Goal: Task Accomplishment & Management: Manage account settings

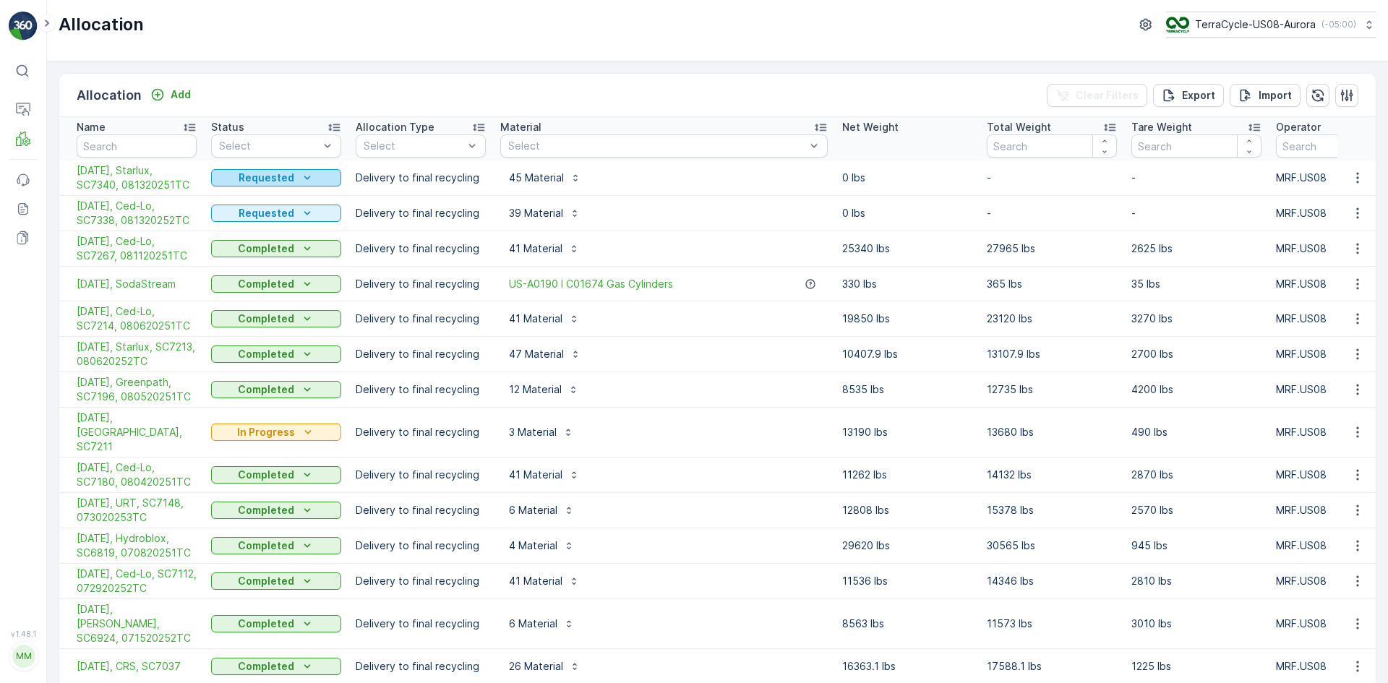
click at [287, 184] on p "Requested" at bounding box center [267, 178] width 56 height 14
click at [244, 243] on span "Completed" at bounding box center [247, 240] width 54 height 14
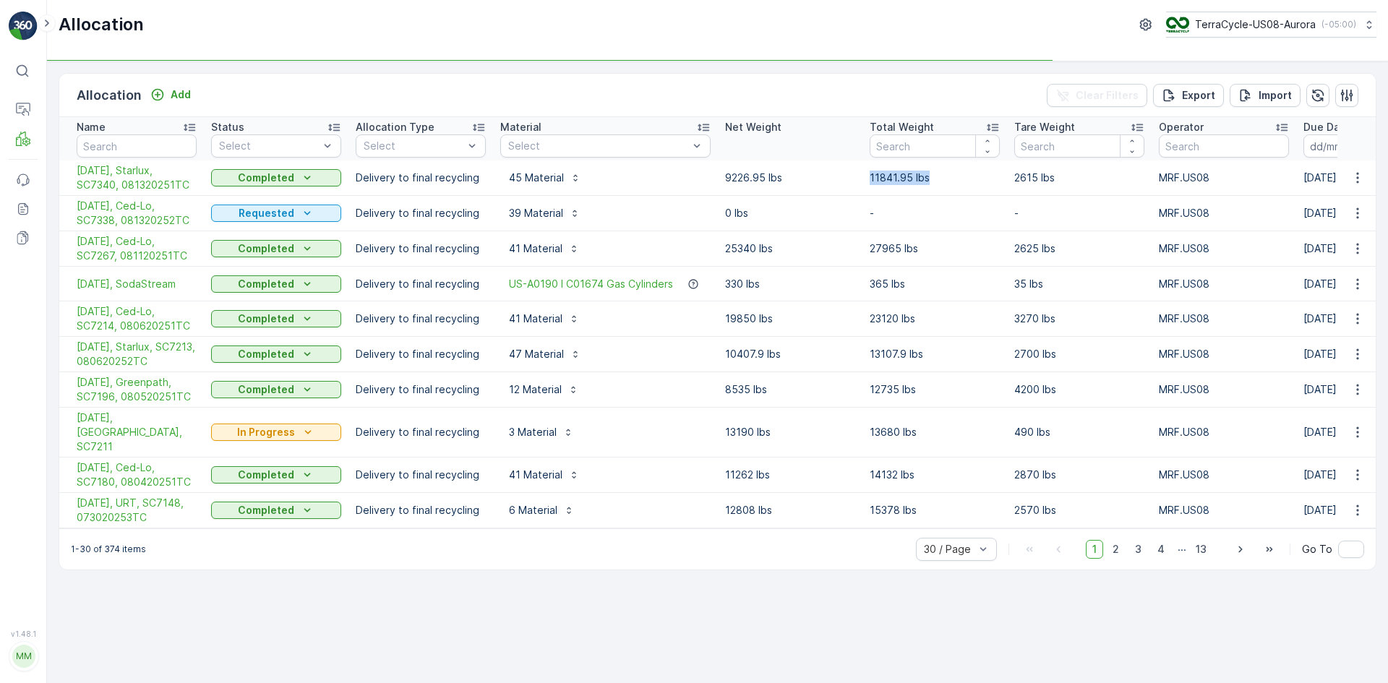
drag, startPoint x: 868, startPoint y: 176, endPoint x: 928, endPoint y: 177, distance: 60.0
click at [929, 176] on td "11841.95 lbs" at bounding box center [934, 177] width 145 height 35
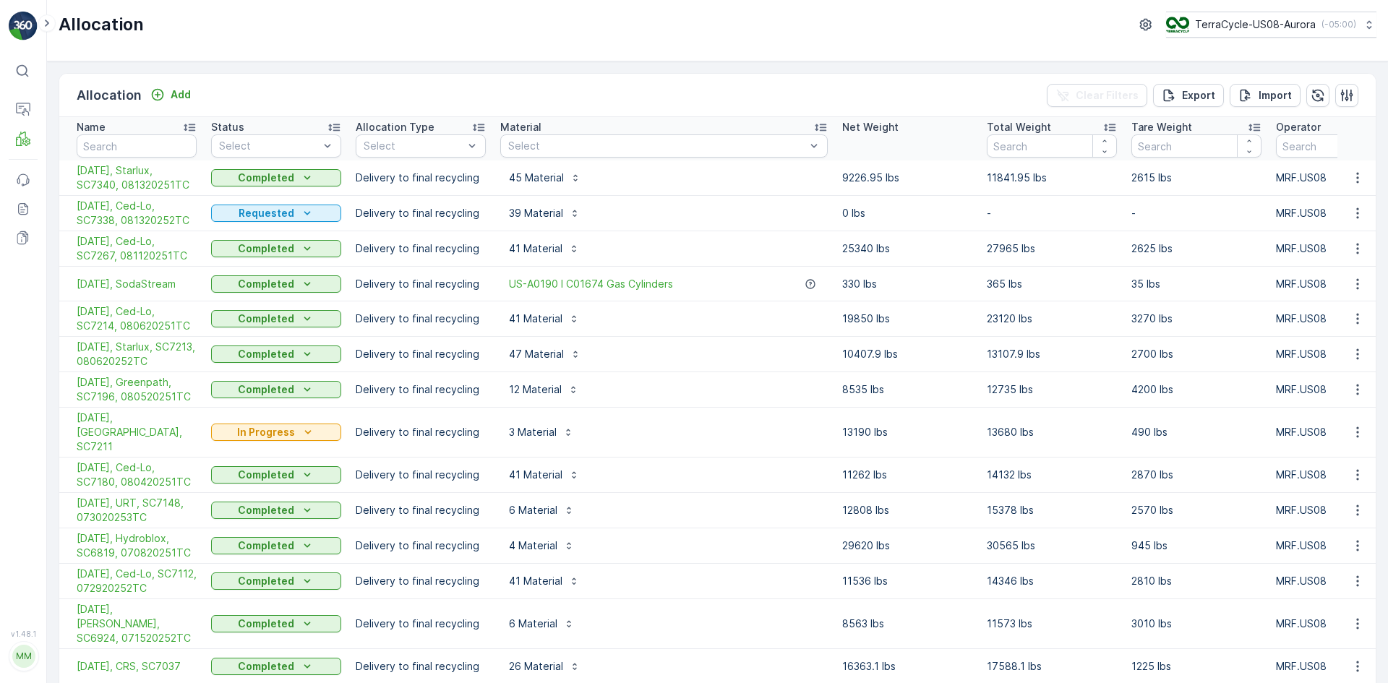
drag, startPoint x: 922, startPoint y: 178, endPoint x: 883, endPoint y: 228, distance: 63.9
click at [883, 228] on td "0 lbs" at bounding box center [907, 213] width 145 height 35
drag, startPoint x: 990, startPoint y: 176, endPoint x: 1047, endPoint y: 179, distance: 57.2
click at [1047, 179] on p "11841.95 lbs" at bounding box center [1052, 178] width 130 height 14
copy p "11841.95 lbs"
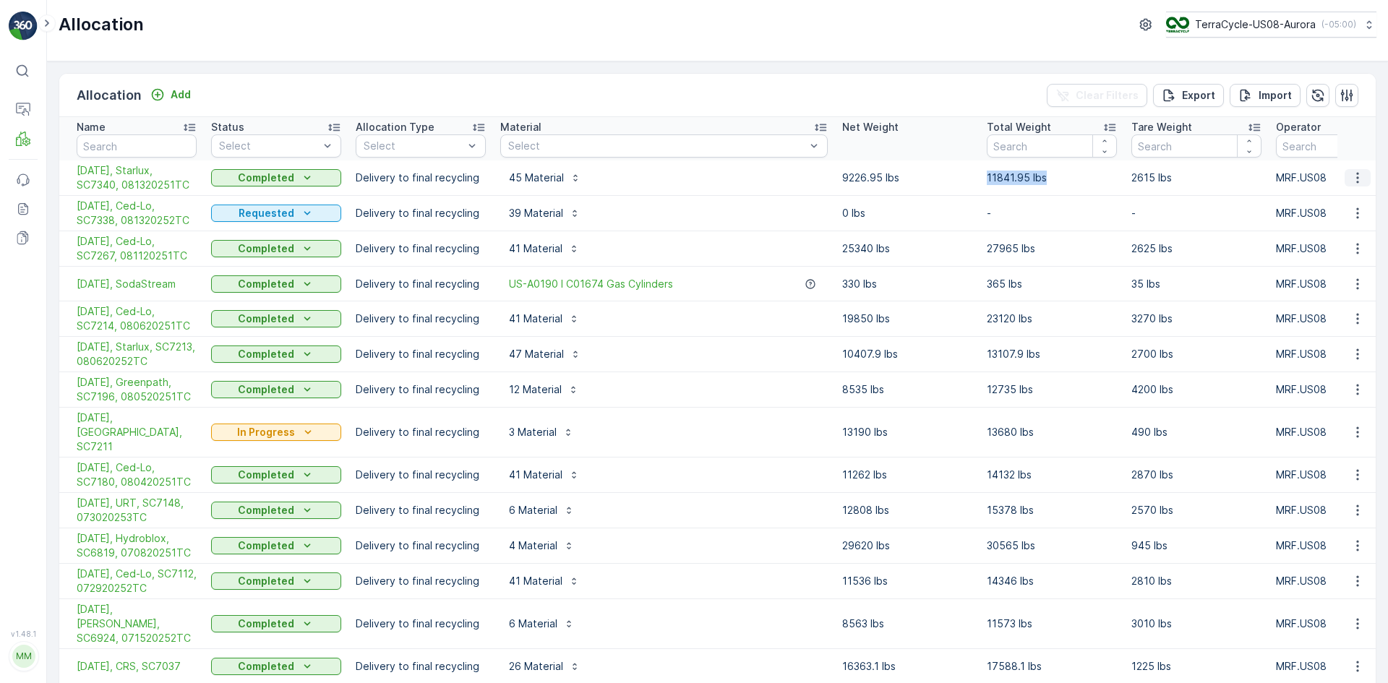
click at [1355, 179] on icon "button" at bounding box center [1357, 178] width 14 height 14
click at [1289, 257] on span "Create Delivery Note" at bounding box center [1332, 260] width 104 height 14
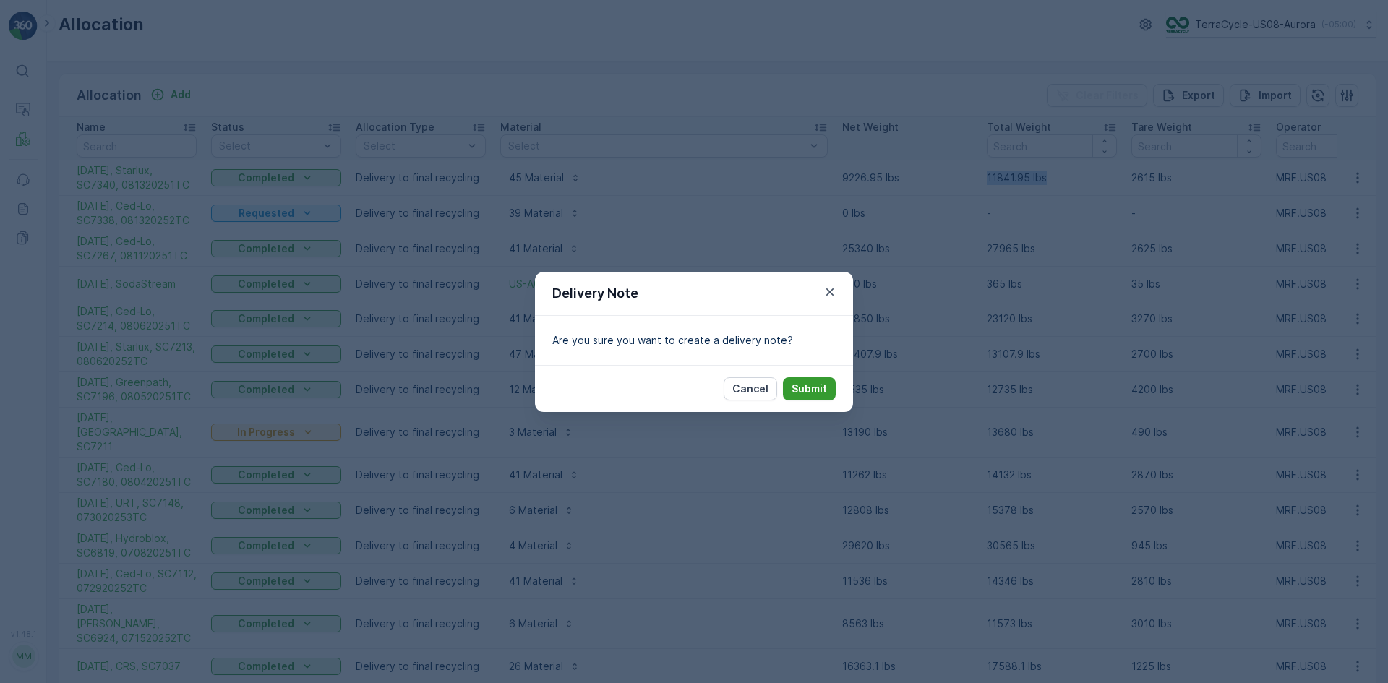
click at [813, 388] on p "Submit" at bounding box center [809, 389] width 35 height 14
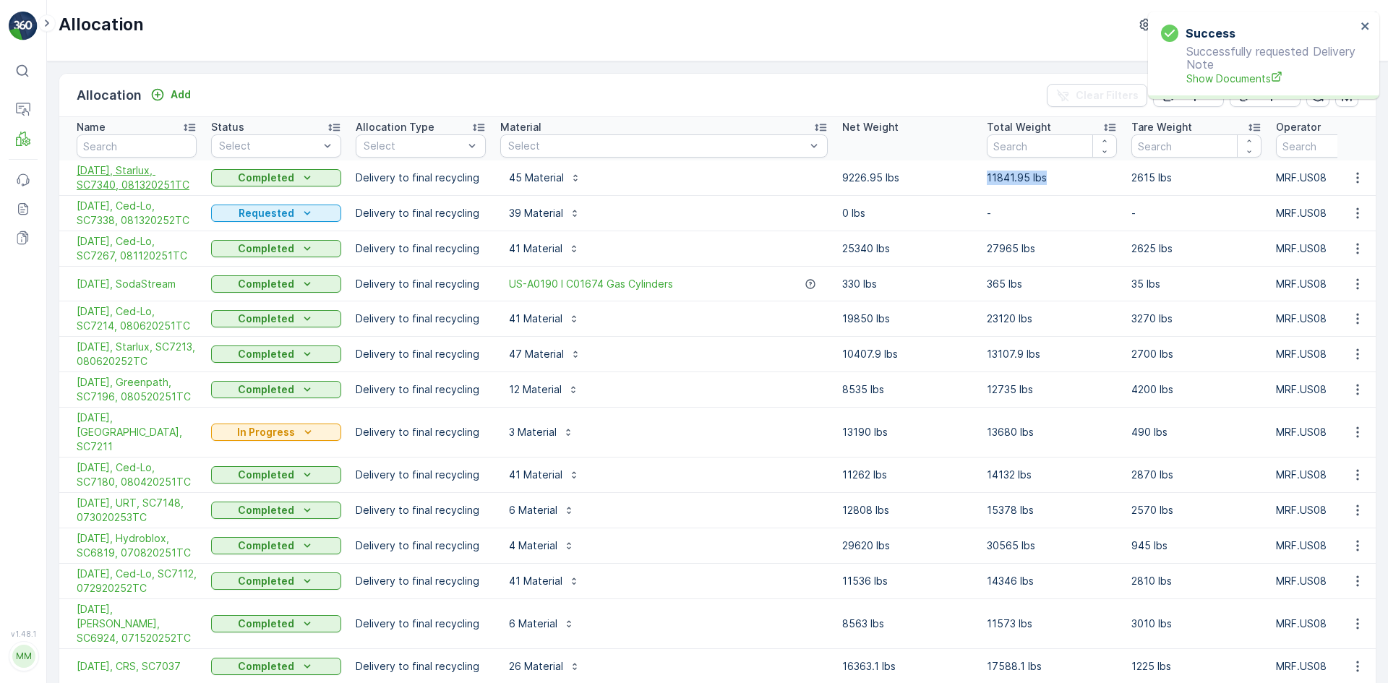
click at [128, 174] on span "[DATE], Starlux, SC7340, 081320251TC" at bounding box center [137, 177] width 120 height 29
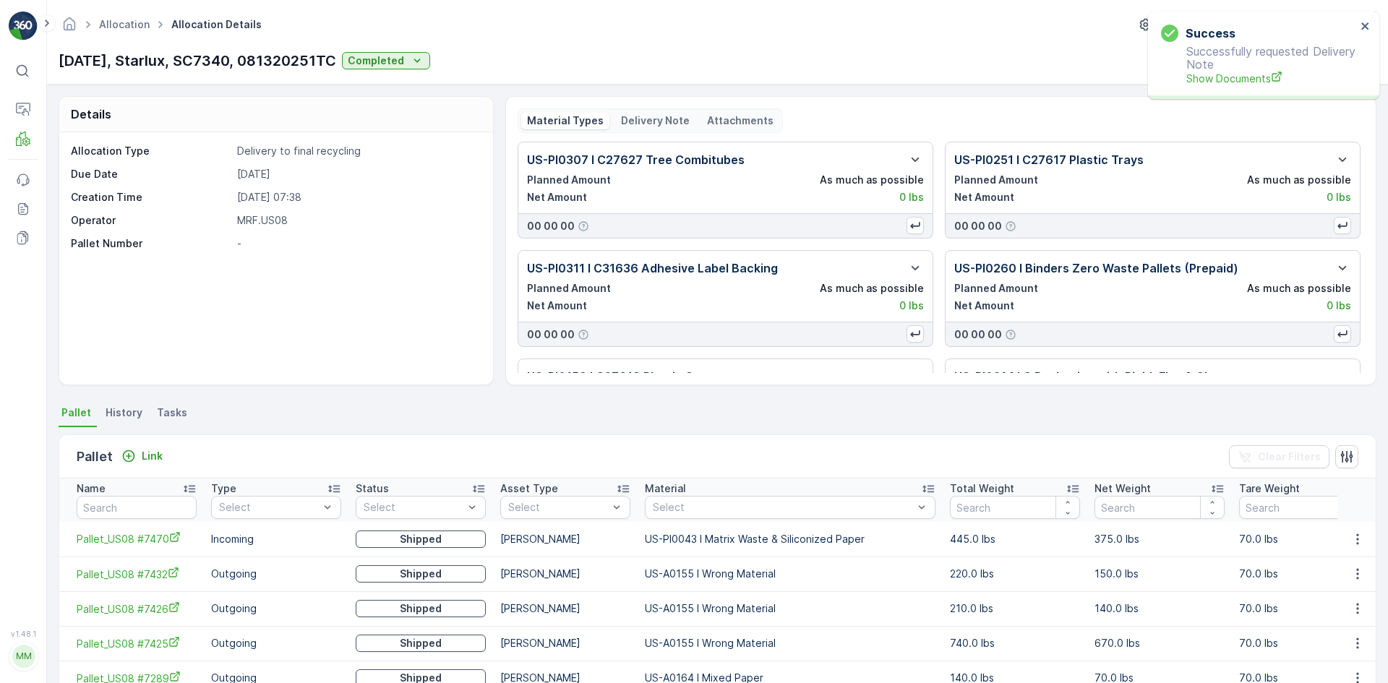
click at [667, 116] on p "Delivery Note" at bounding box center [655, 120] width 69 height 14
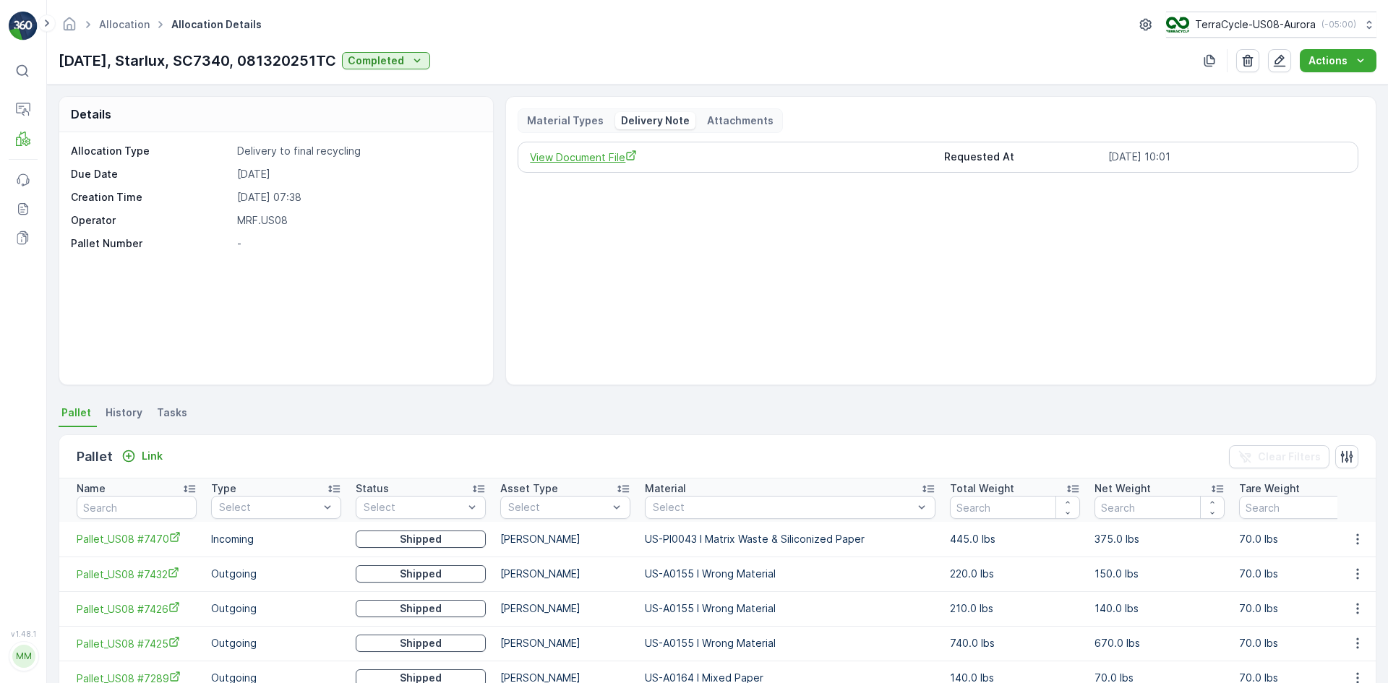
click at [612, 158] on span "View Document File" at bounding box center [731, 157] width 402 height 15
click at [91, 179] on link "Pallet" at bounding box center [99, 178] width 105 height 20
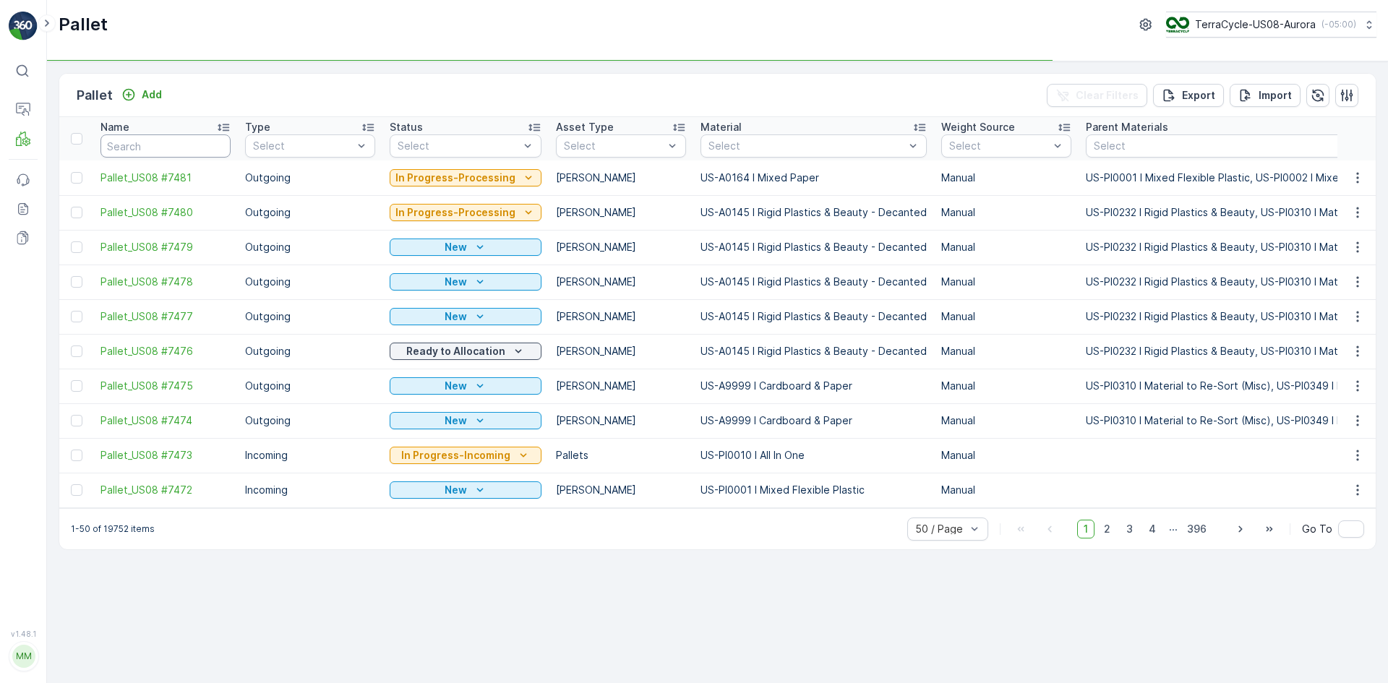
click at [183, 145] on input "text" at bounding box center [165, 145] width 130 height 23
type input "sc7156"
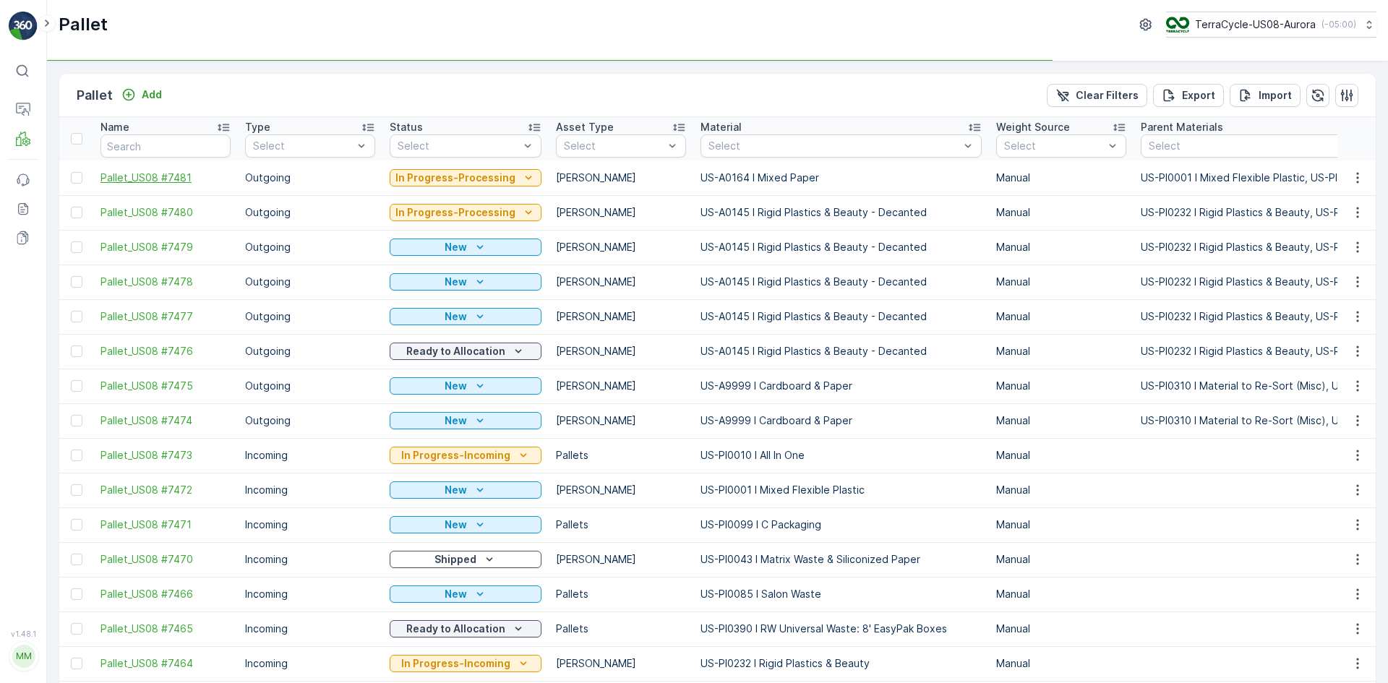
type input "sc7156"
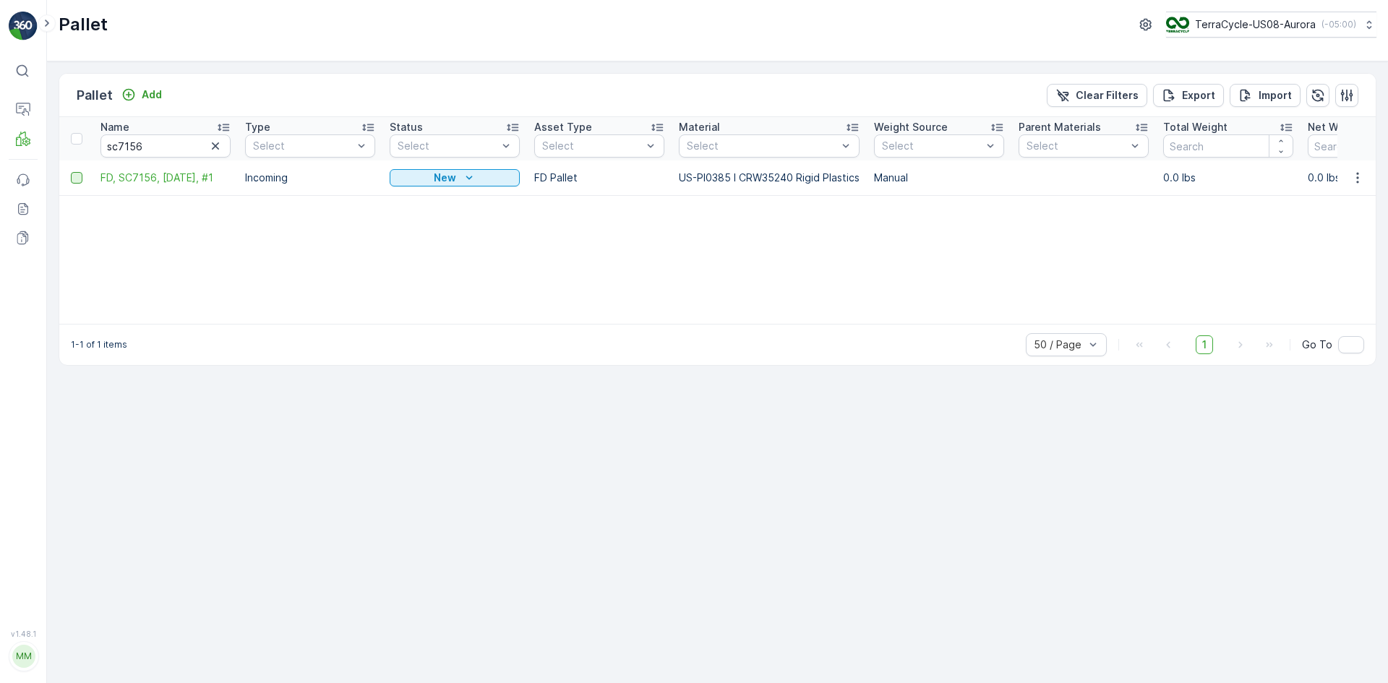
click at [73, 183] on div at bounding box center [77, 178] width 12 height 12
click at [71, 172] on input "checkbox" at bounding box center [71, 172] width 0 height 0
click at [1256, 103] on div "Print QR" at bounding box center [1265, 95] width 43 height 43
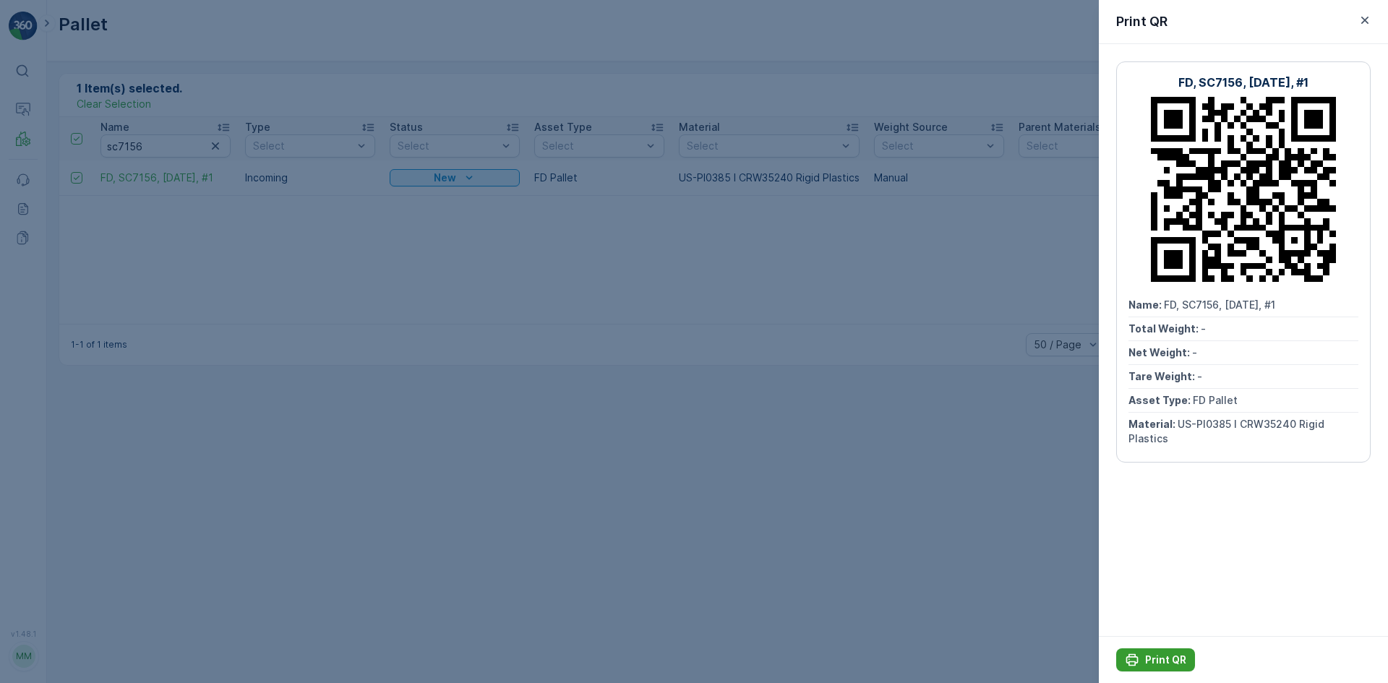
click at [1156, 661] on p "Print QR" at bounding box center [1165, 660] width 41 height 14
click at [1160, 661] on p "Print QR" at bounding box center [1165, 660] width 41 height 14
click at [815, 317] on div at bounding box center [694, 341] width 1388 height 683
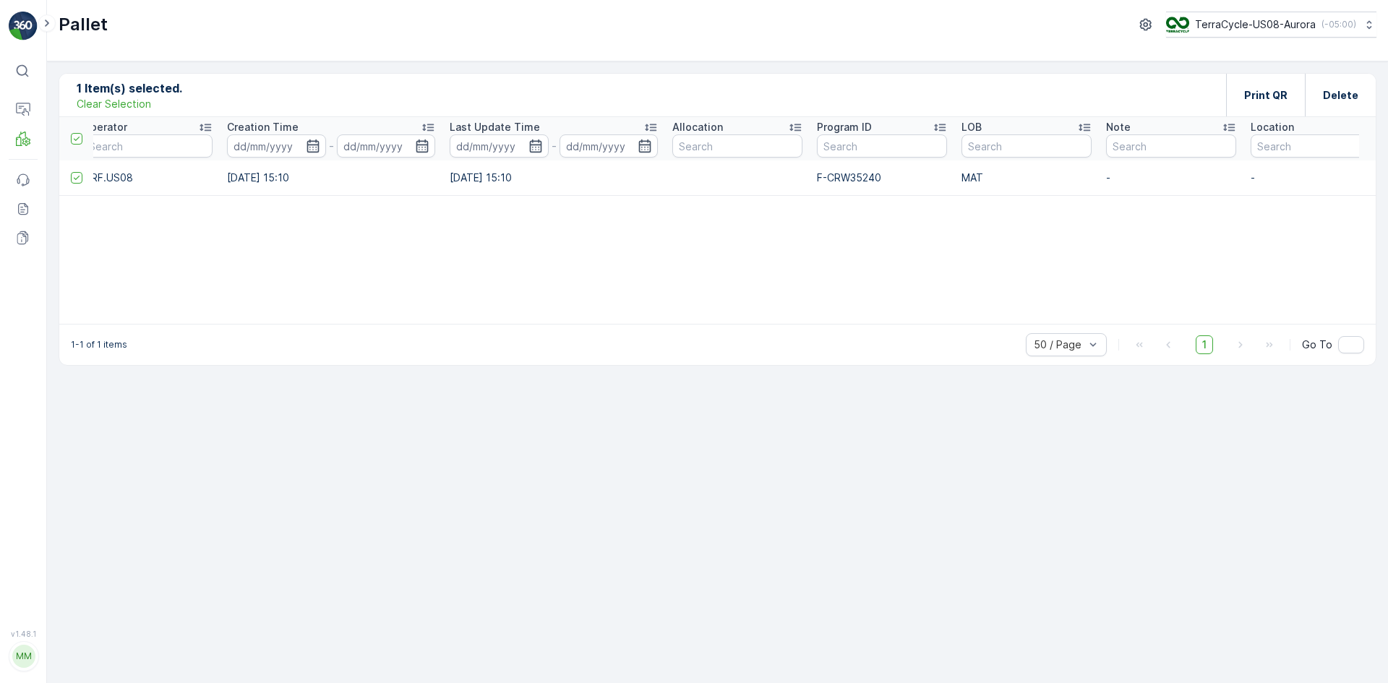
scroll to position [0, 1546]
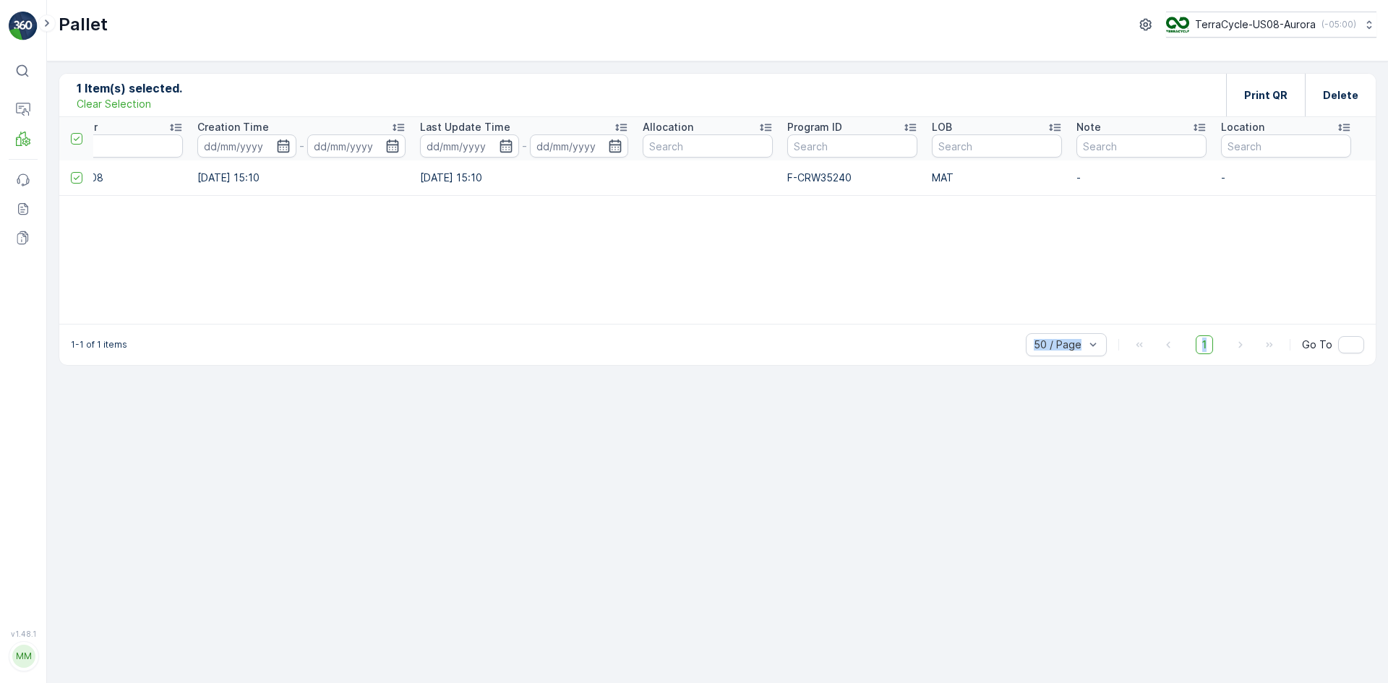
drag, startPoint x: 1235, startPoint y: 324, endPoint x: 820, endPoint y: 343, distance: 416.1
click at [820, 343] on div "1-1 of 1 items 50 / Page 1 Go To" at bounding box center [717, 344] width 1316 height 41
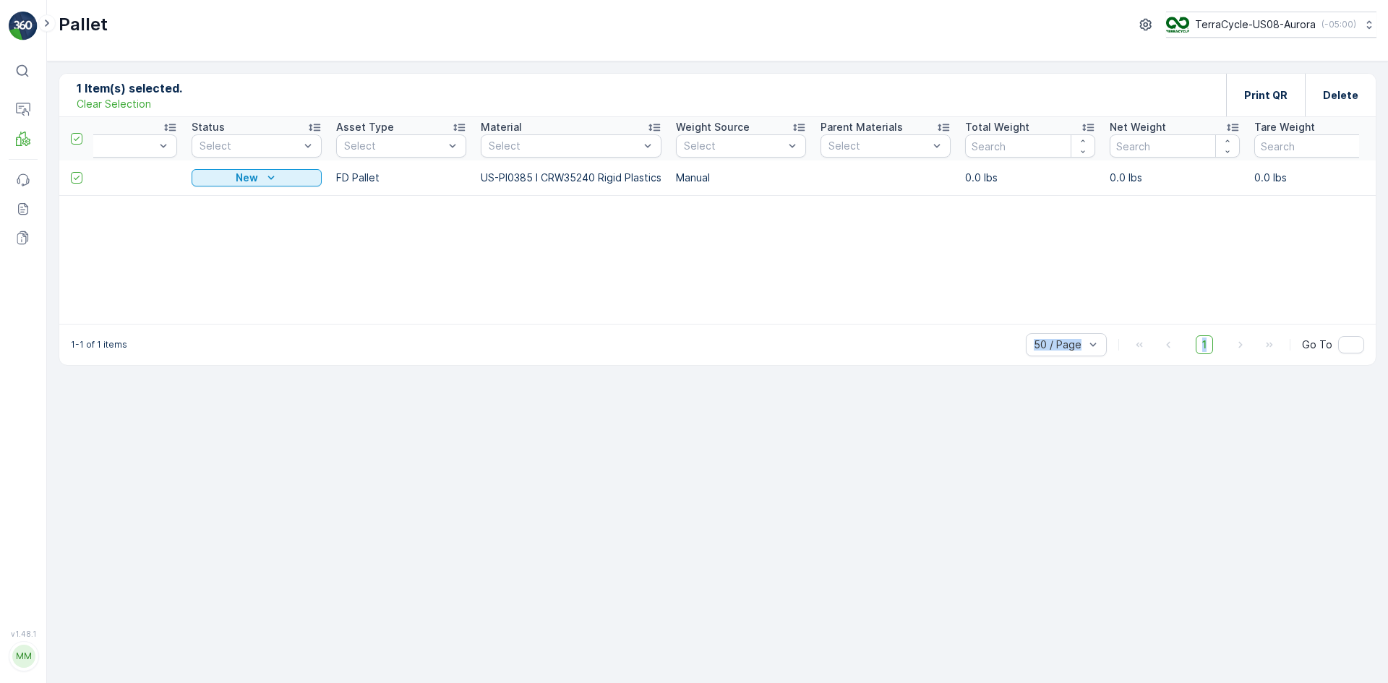
scroll to position [0, 0]
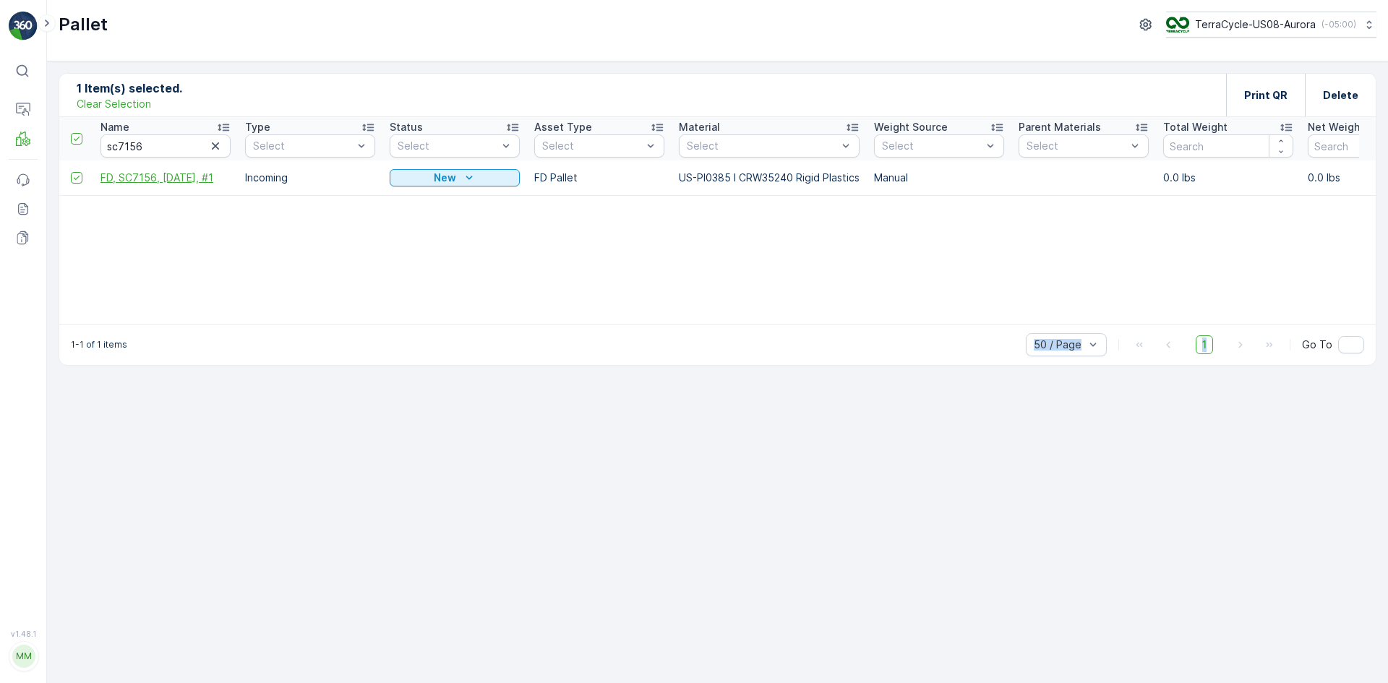
click at [116, 179] on span "FD, SC7156, 08/12/25, #1" at bounding box center [165, 178] width 130 height 14
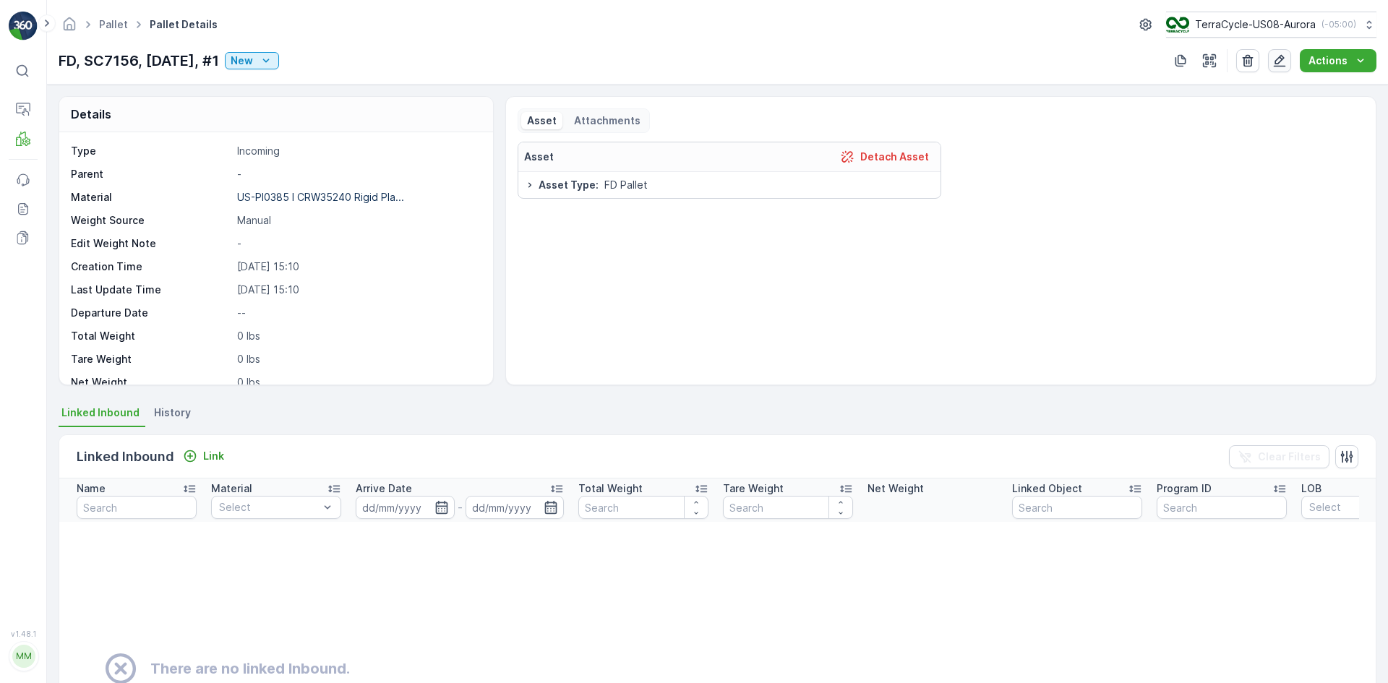
click at [1283, 61] on icon "button" at bounding box center [1280, 61] width 12 height 12
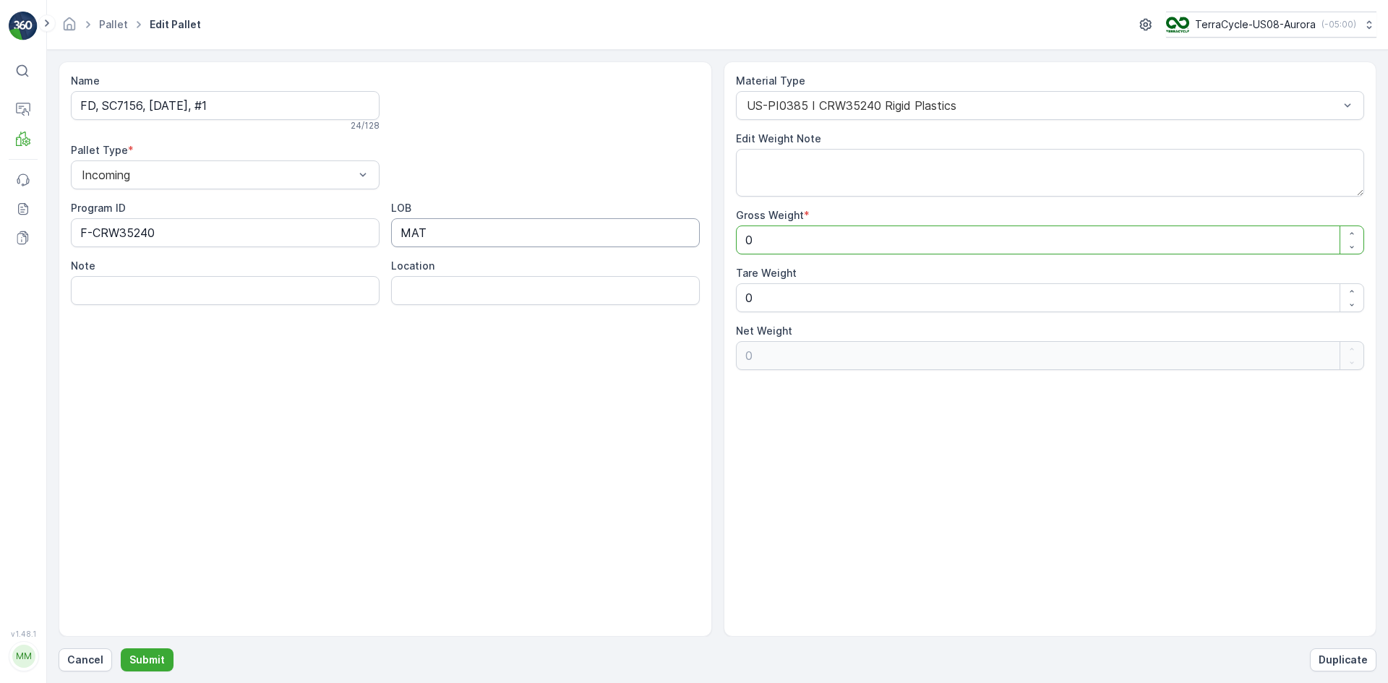
drag, startPoint x: 896, startPoint y: 249, endPoint x: 620, endPoint y: 239, distance: 276.3
click at [633, 246] on div "Name FD, SC7156, 08/12/25, #1 24 / 128 Pallet Type * Incoming Program ID F-CRW3…" at bounding box center [718, 348] width 1318 height 575
type Weight "6"
type Weight "65"
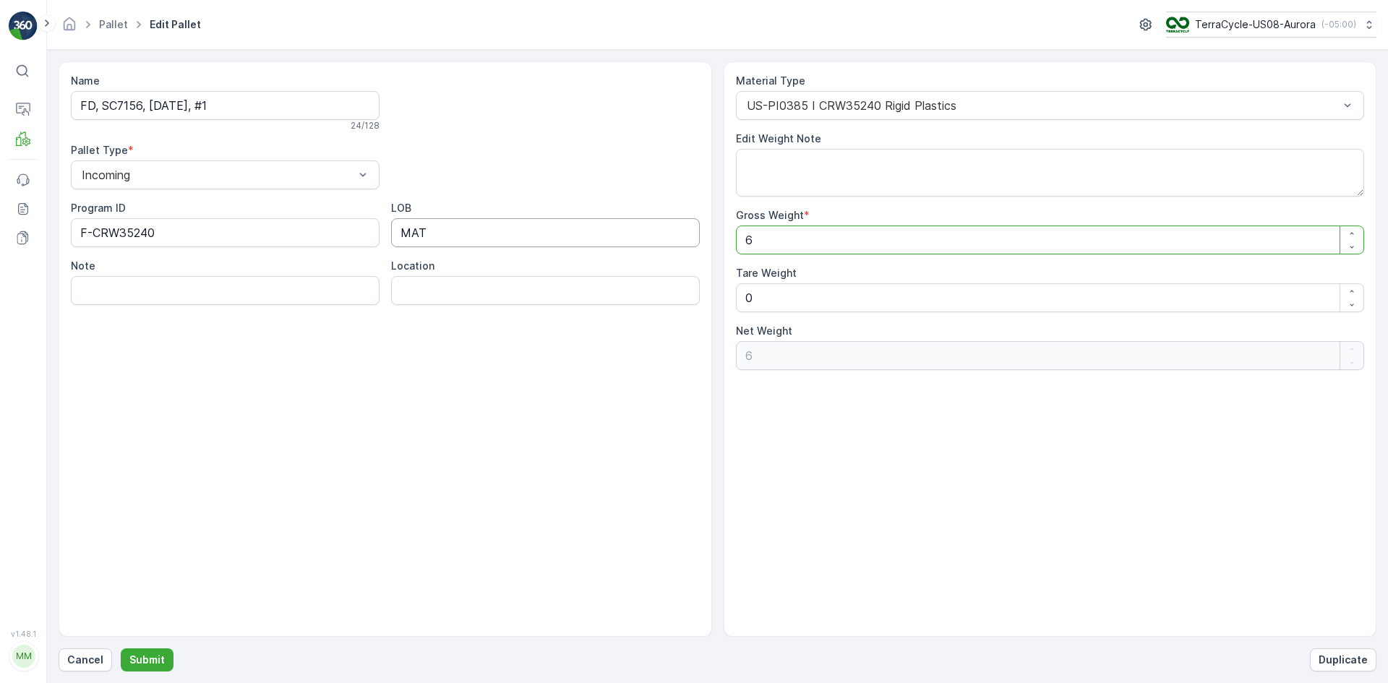
type Weight "65"
type Weight "655"
click at [917, 291] on Weight "0" at bounding box center [1050, 297] width 629 height 29
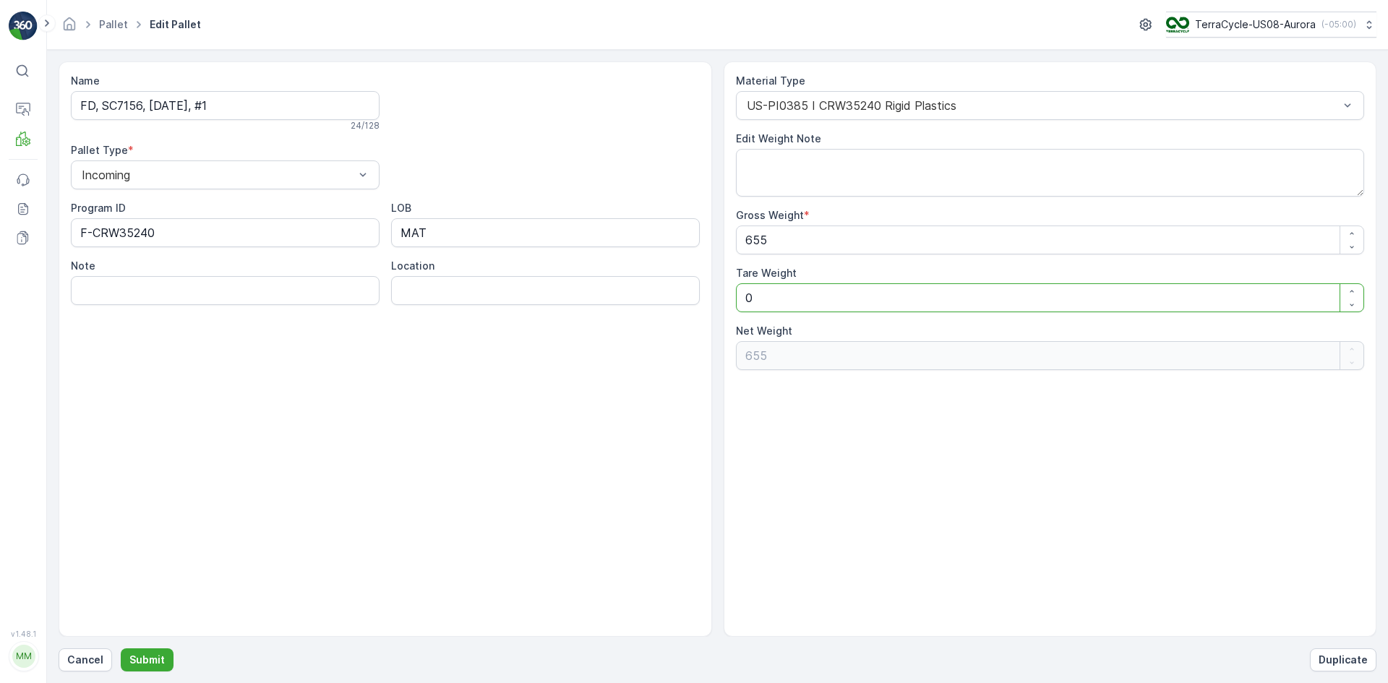
drag, startPoint x: 917, startPoint y: 291, endPoint x: 629, endPoint y: 296, distance: 287.8
click at [629, 296] on div "Name FD, SC7156, 08/12/25, #1 24 / 128 Pallet Type * Incoming Program ID F-CRW3…" at bounding box center [718, 348] width 1318 height 575
type Weight "7"
type Weight "648"
type Weight "70"
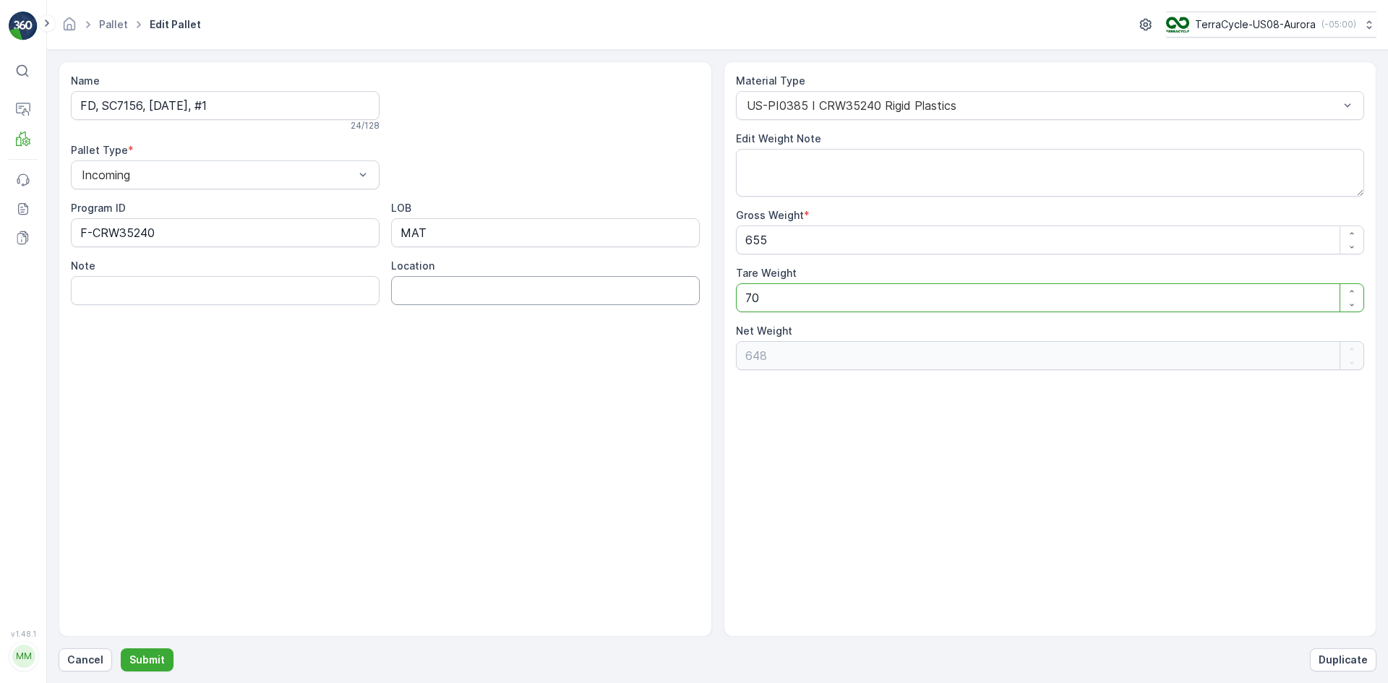
type Weight "585"
type Weight "70"
click at [123, 659] on button "Submit" at bounding box center [147, 659] width 53 height 23
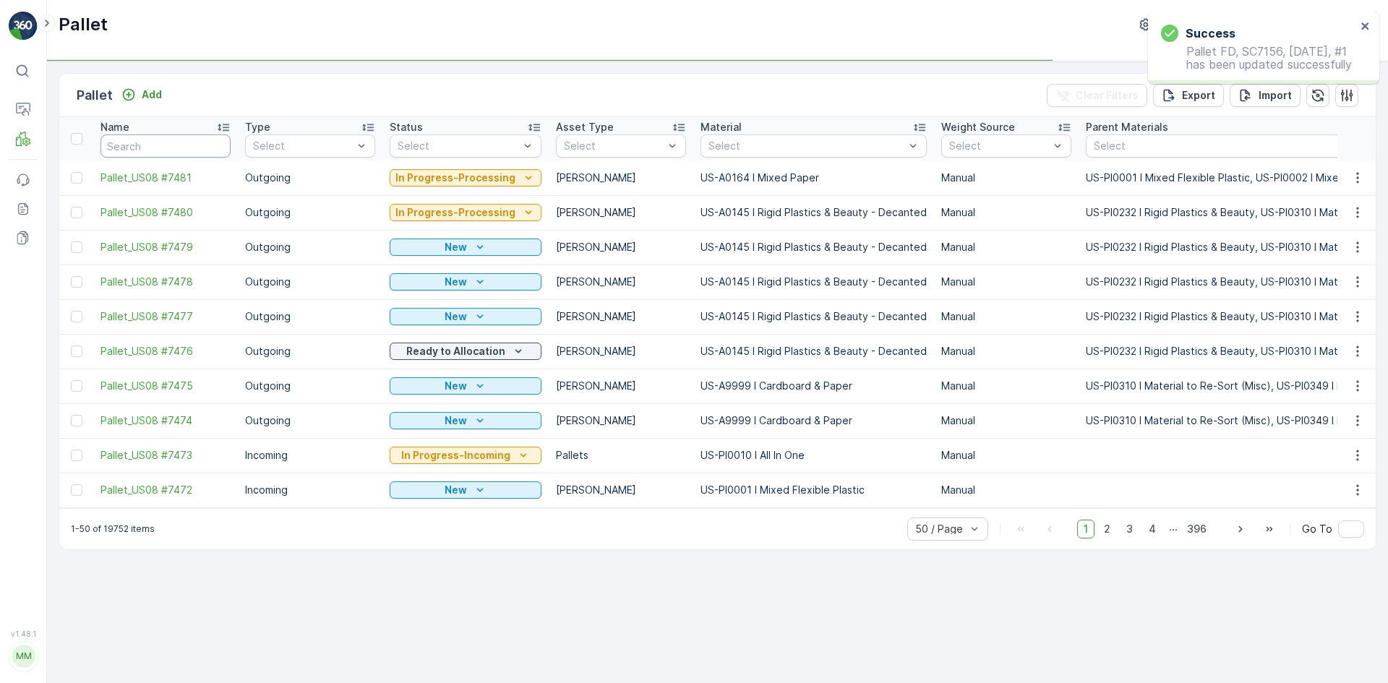
click at [195, 150] on input "text" at bounding box center [165, 145] width 130 height 23
type input "sc71"
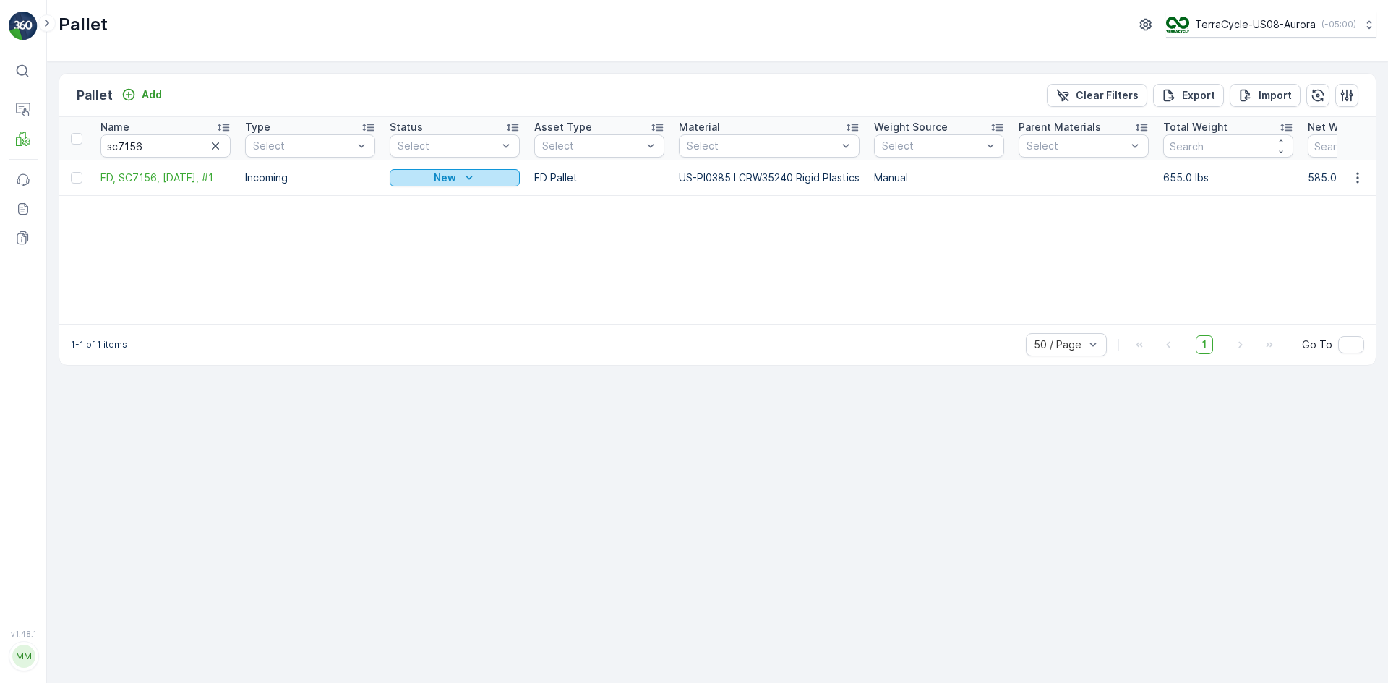
click at [434, 182] on p "New" at bounding box center [445, 178] width 22 height 14
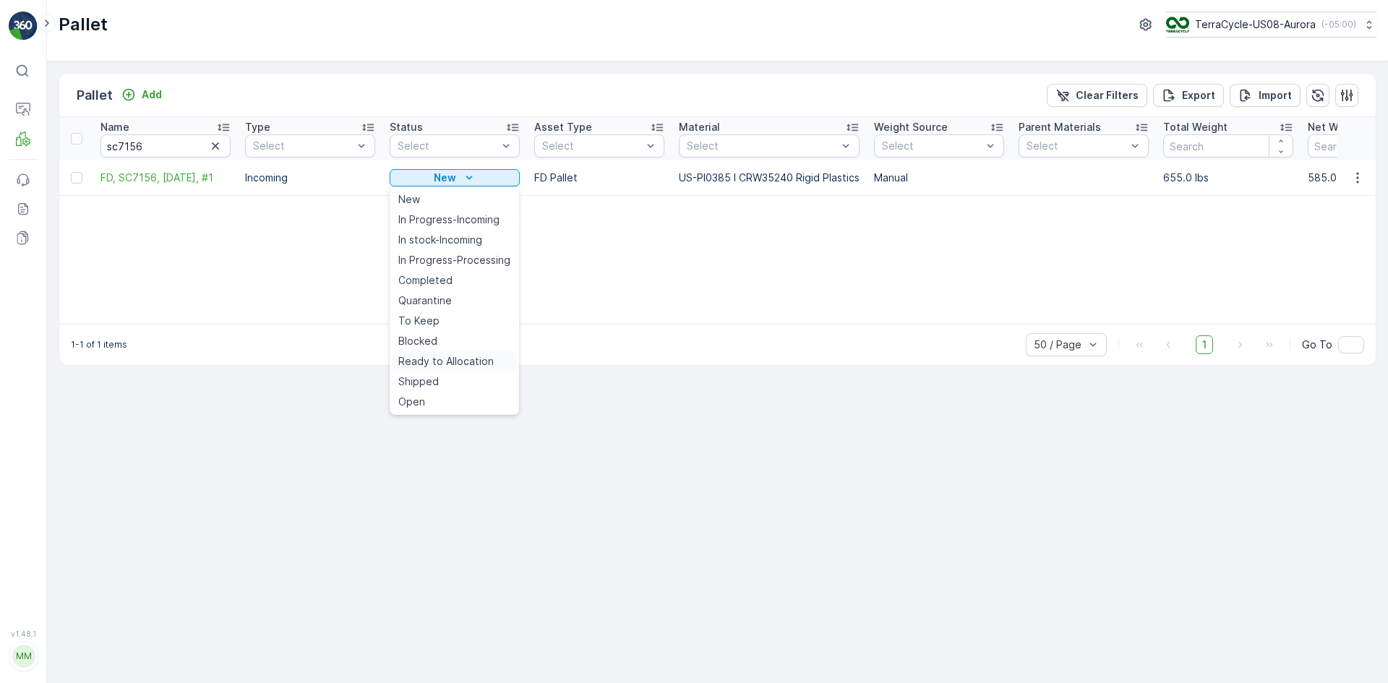
click at [447, 353] on div "Ready to Allocation" at bounding box center [455, 361] width 124 height 20
